Goal: Task Accomplishment & Management: Manage account settings

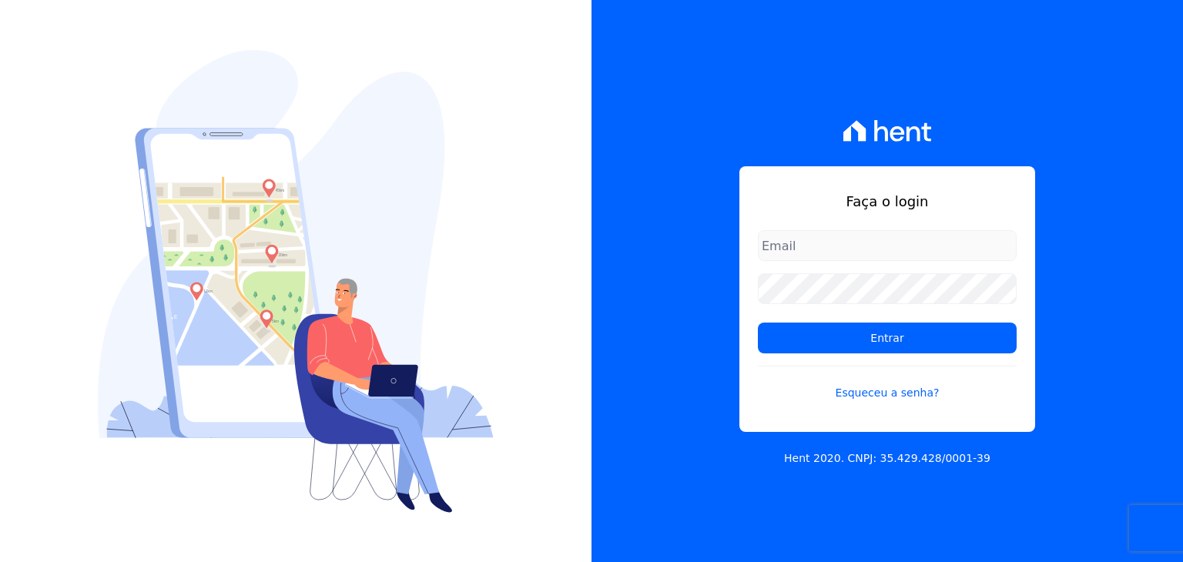
click at [866, 258] on input "email" at bounding box center [887, 245] width 259 height 31
type input "[EMAIL_ADDRESS][DOMAIN_NAME]"
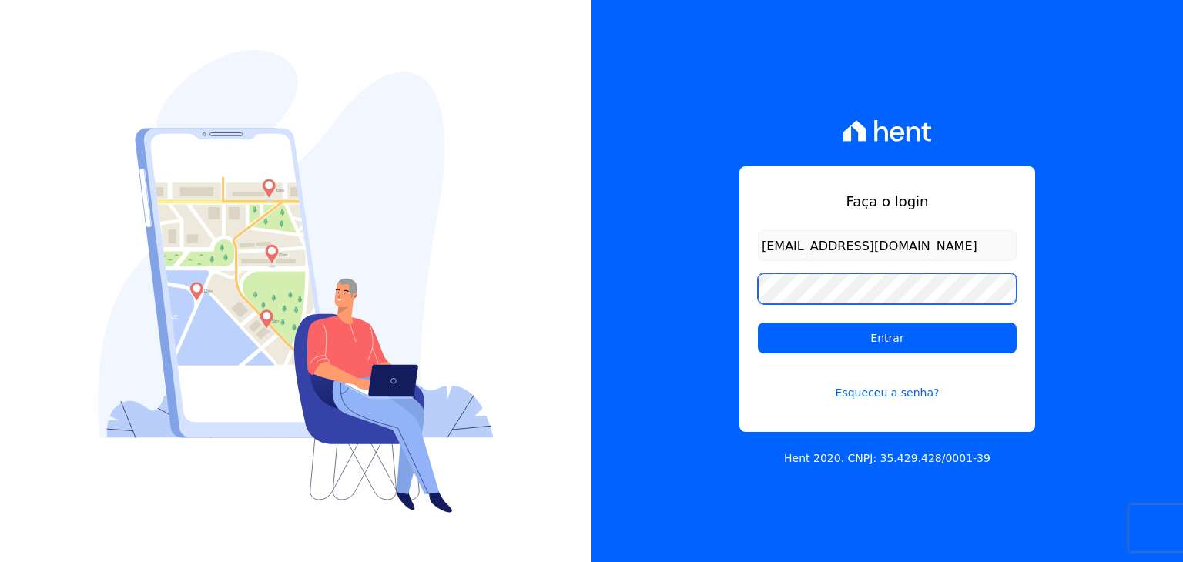
click at [758, 323] on input "Entrar" at bounding box center [887, 338] width 259 height 31
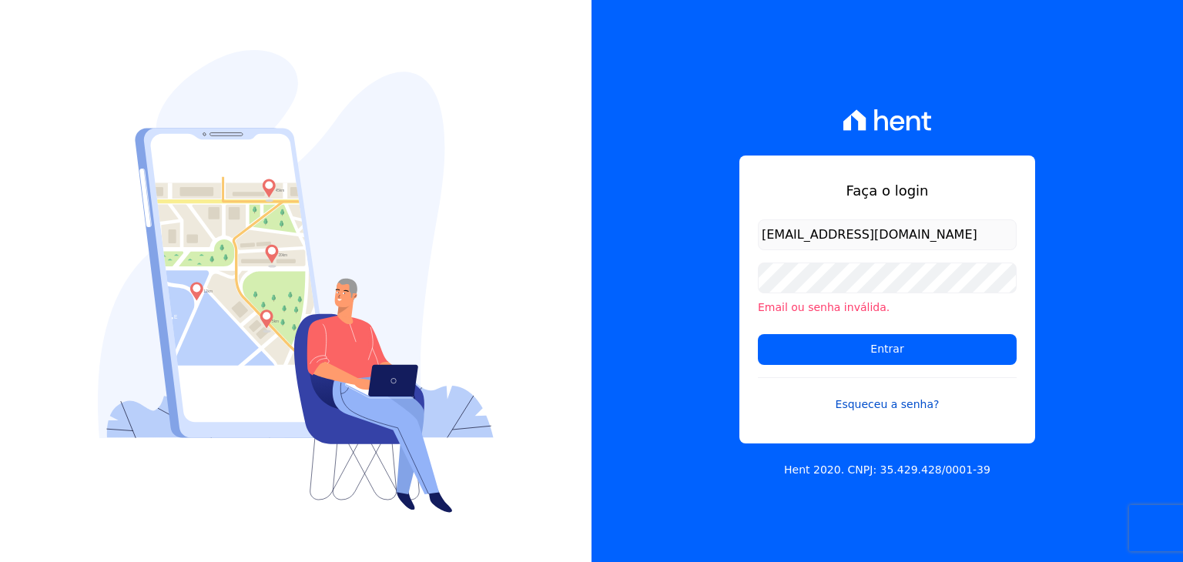
click at [867, 400] on link "Esqueceu a senha?" at bounding box center [887, 394] width 259 height 35
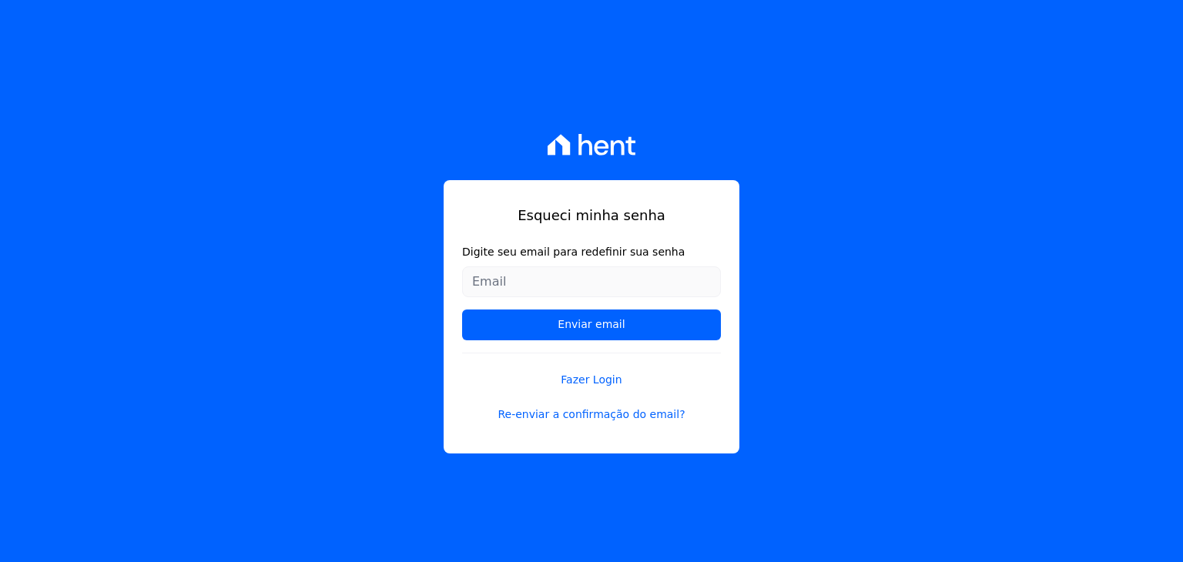
click at [622, 275] on input "Digite seu email para redefinir sua senha" at bounding box center [591, 281] width 259 height 31
type input "[EMAIL_ADDRESS][DOMAIN_NAME]"
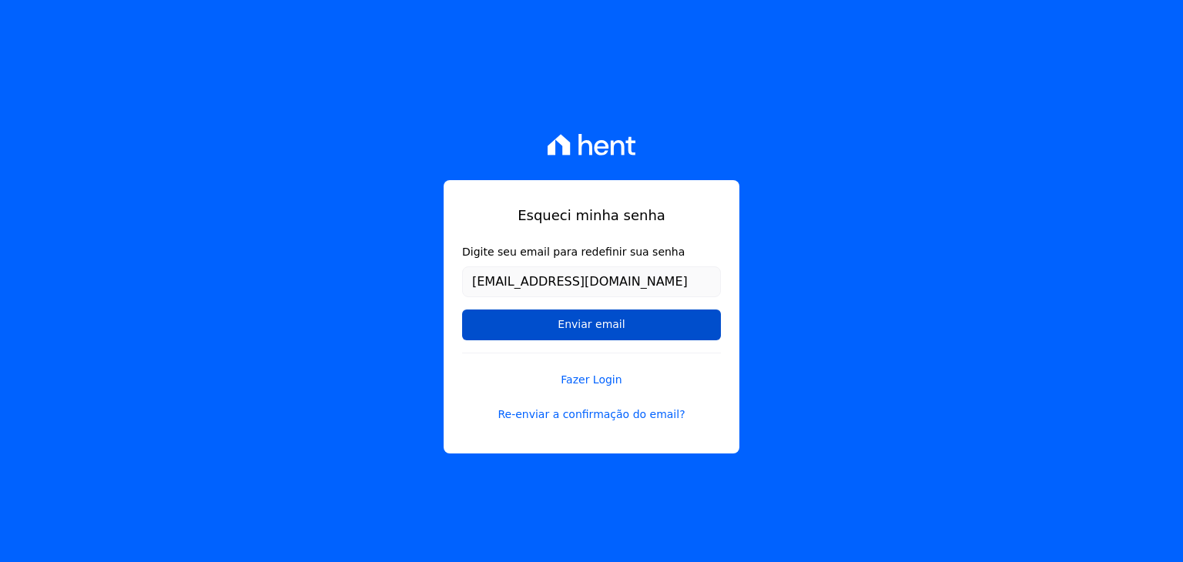
click at [634, 315] on input "Enviar email" at bounding box center [591, 325] width 259 height 31
click at [608, 325] on input "Enviar email" at bounding box center [591, 325] width 259 height 31
click at [560, 326] on input "Enviar email" at bounding box center [591, 325] width 259 height 31
